Goal: Task Accomplishment & Management: Complete application form

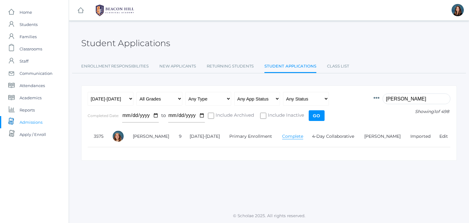
click at [396, 99] on input "lehr" at bounding box center [417, 98] width 68 height 11
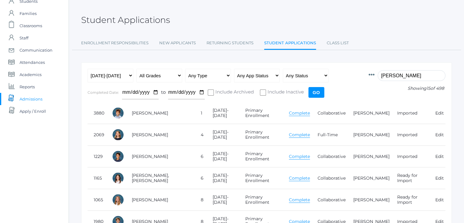
scroll to position [31, 0]
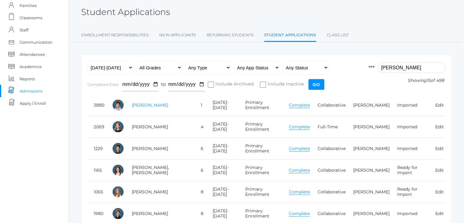
type input "bradley"
click at [154, 105] on link "Bradley, Obadiah" at bounding box center [150, 104] width 36 height 5
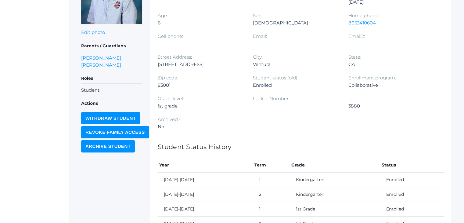
scroll to position [194, 0]
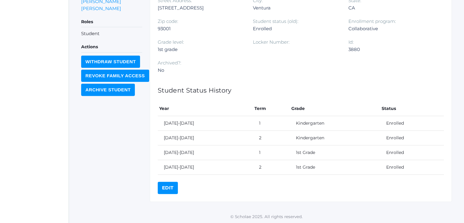
click at [172, 185] on link "Edit" at bounding box center [168, 188] width 20 height 12
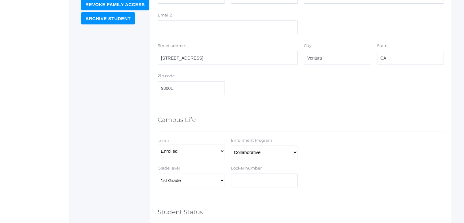
scroll to position [256, 0]
click at [295, 149] on select "Select Program Full-Time 4-Day Collaborative Collaborative" at bounding box center [264, 152] width 67 height 14
select select "2"
click at [231, 145] on select "Select Program Full-Time 4-Day Collaborative Collaborative" at bounding box center [264, 152] width 67 height 14
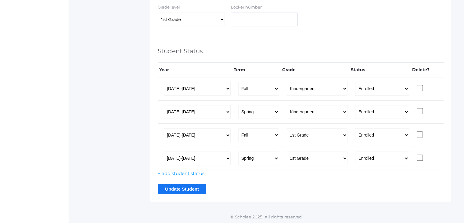
click at [175, 192] on input "Update Student" at bounding box center [182, 189] width 49 height 10
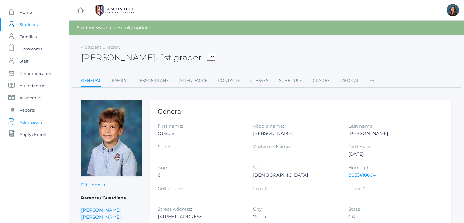
click at [26, 121] on span "Admissions" at bounding box center [31, 122] width 23 height 12
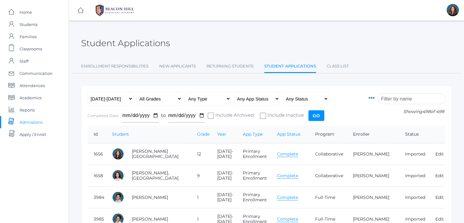
click at [400, 100] on input "search" at bounding box center [412, 98] width 68 height 11
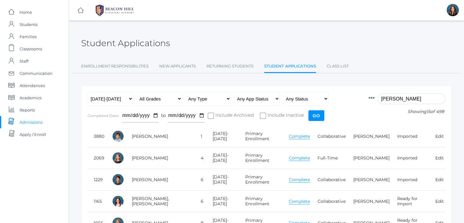
type input "[PERSON_NAME]"
click at [289, 137] on link "Complete" at bounding box center [299, 136] width 21 height 6
click at [146, 135] on link "[PERSON_NAME]" at bounding box center [150, 135] width 36 height 5
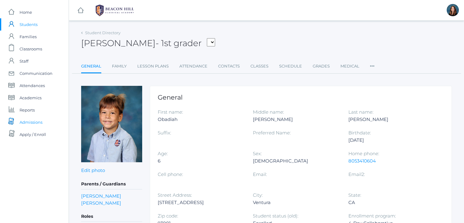
click at [27, 119] on span "Admissions" at bounding box center [31, 122] width 23 height 12
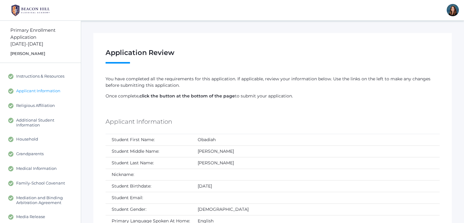
click at [56, 88] on span "Applicant Information" at bounding box center [38, 90] width 44 height 5
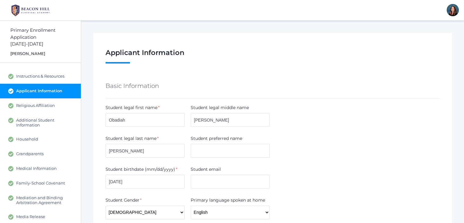
scroll to position [409, 0]
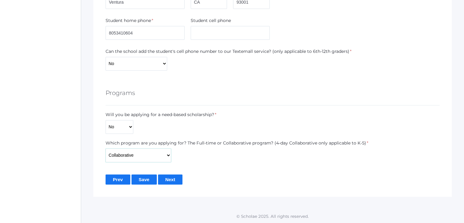
click at [149, 154] on select "Full-Time 4-Day Collaborative Collaborative" at bounding box center [139, 155] width 66 height 14
select select "4-Day Collaborative"
click at [106, 148] on select "Full-Time 4-Day Collaborative Collaborative" at bounding box center [139, 155] width 66 height 14
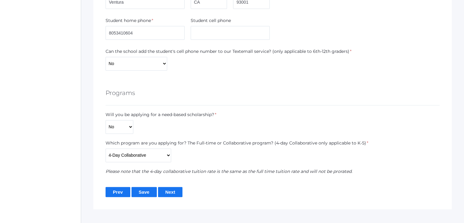
click at [145, 189] on input "Save" at bounding box center [144, 192] width 25 height 10
